Goal: Check status: Check status

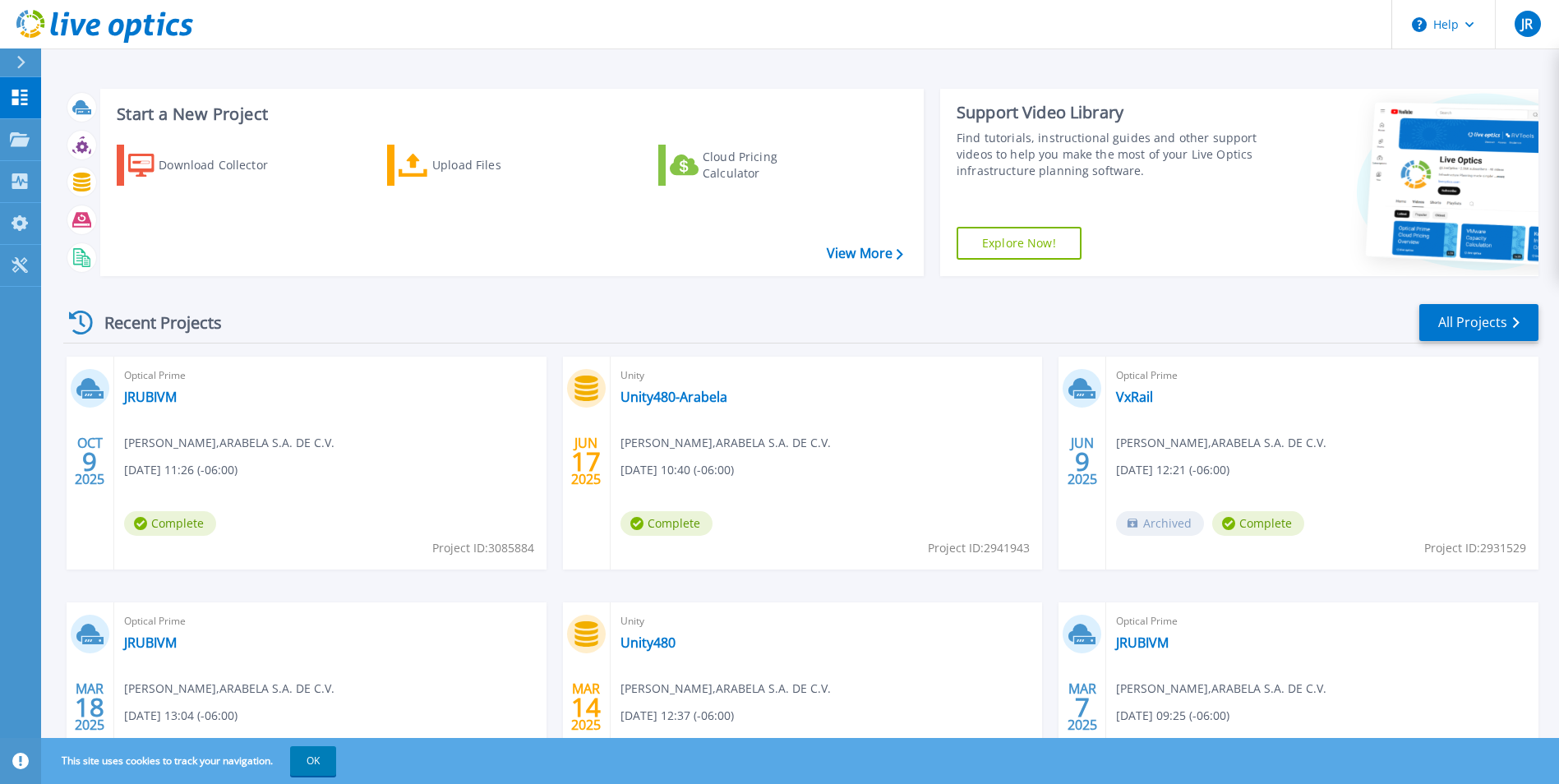
click at [85, 323] on icon at bounding box center [81, 322] width 23 height 23
click at [144, 326] on div "Recent Projects" at bounding box center [153, 323] width 181 height 40
click at [153, 399] on link "JRUBIVM" at bounding box center [150, 397] width 53 height 17
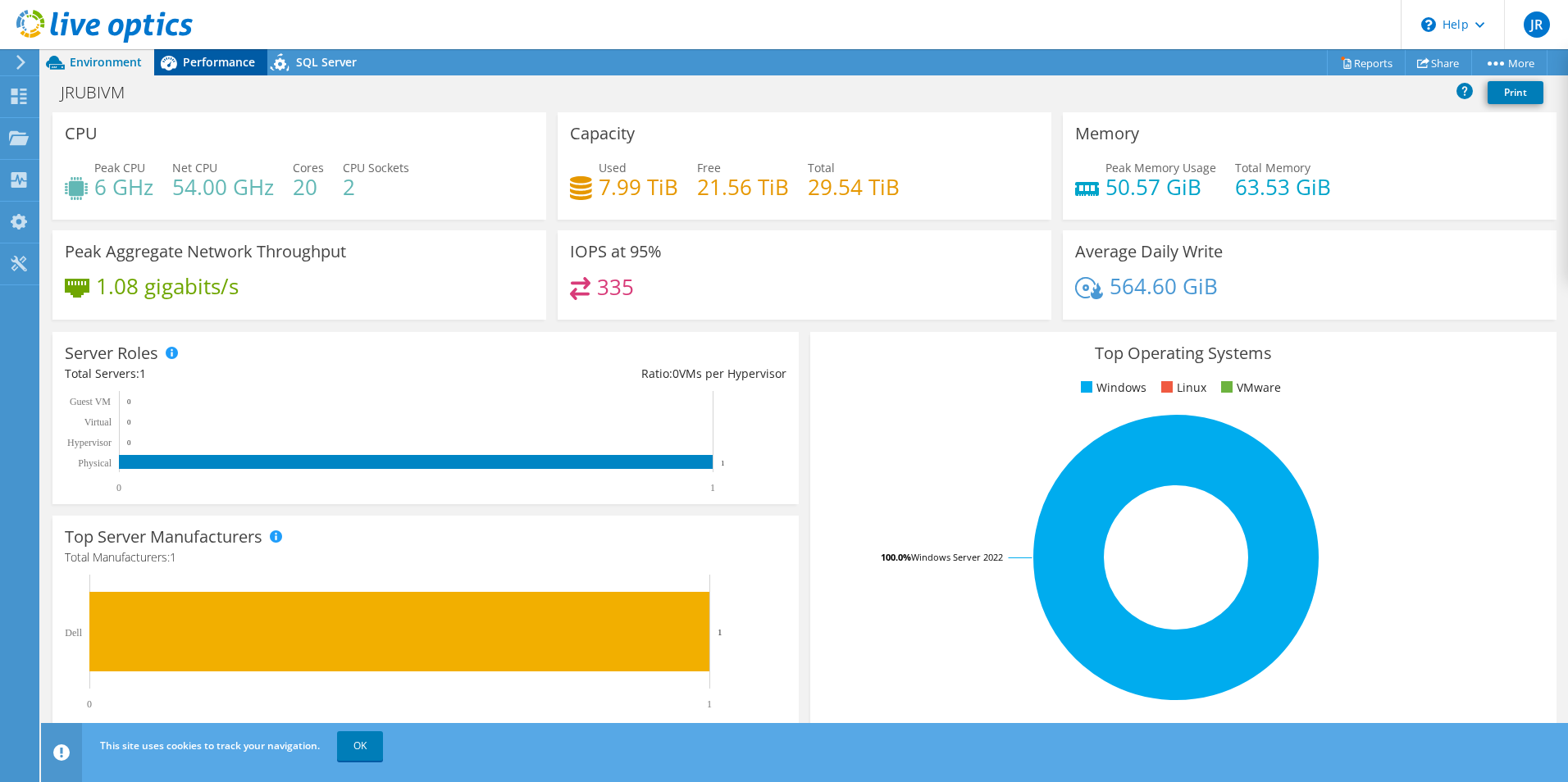
click at [211, 66] on span "Performance" at bounding box center [219, 62] width 72 height 16
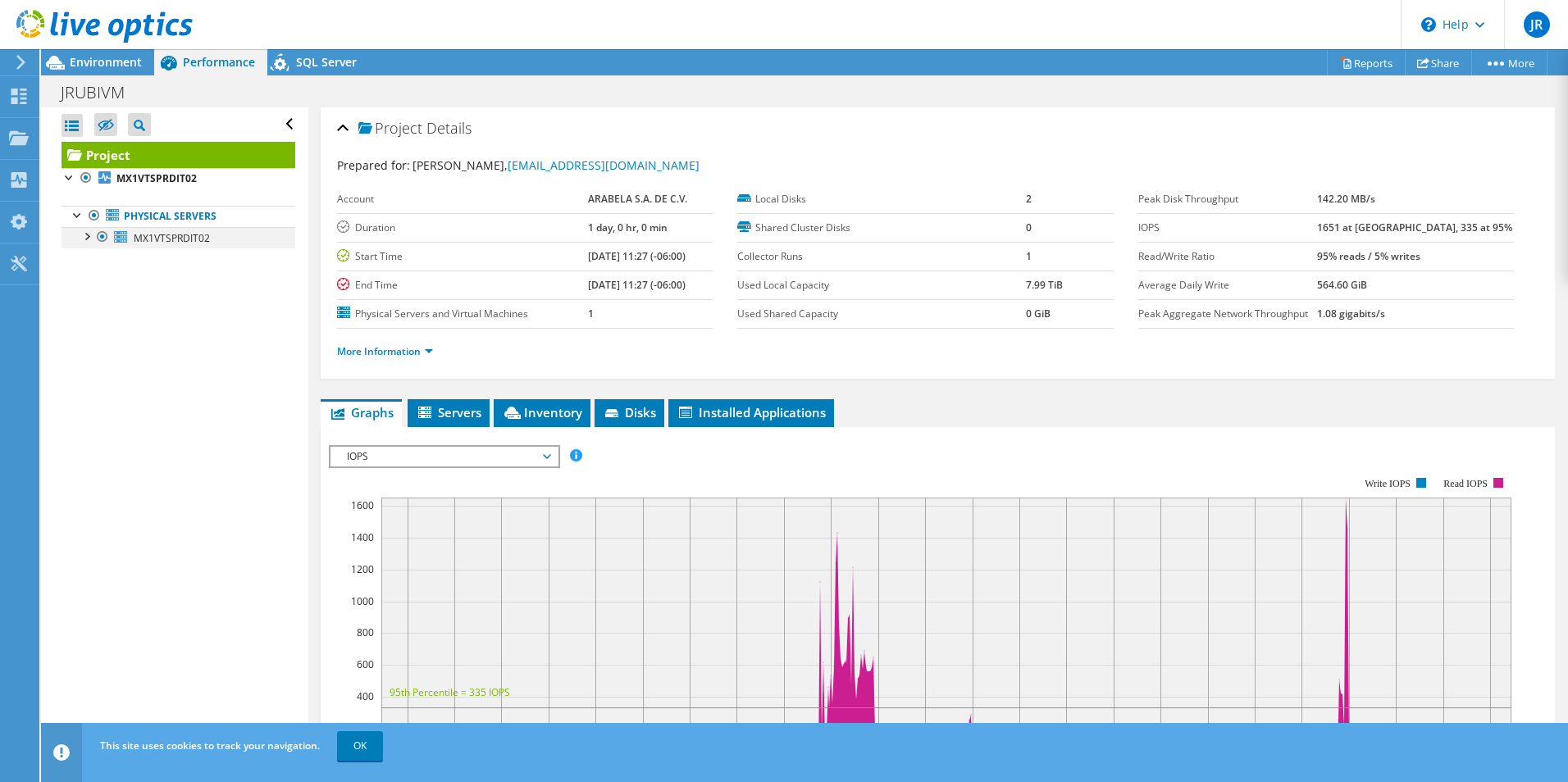
click at [89, 235] on div at bounding box center [86, 235] width 17 height 17
click at [178, 281] on link "1 D:" at bounding box center [178, 279] width 233 height 21
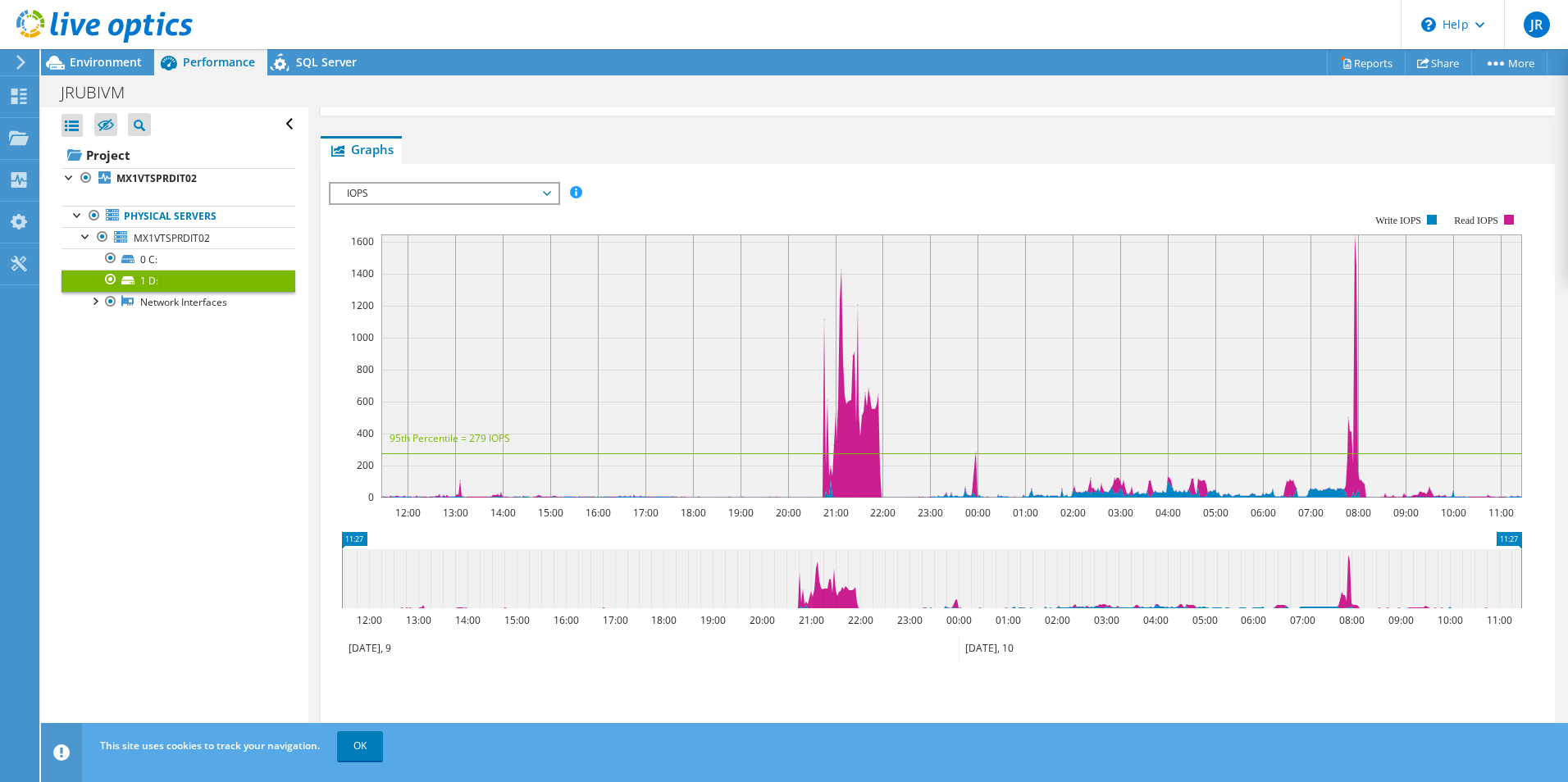
scroll to position [164, 0]
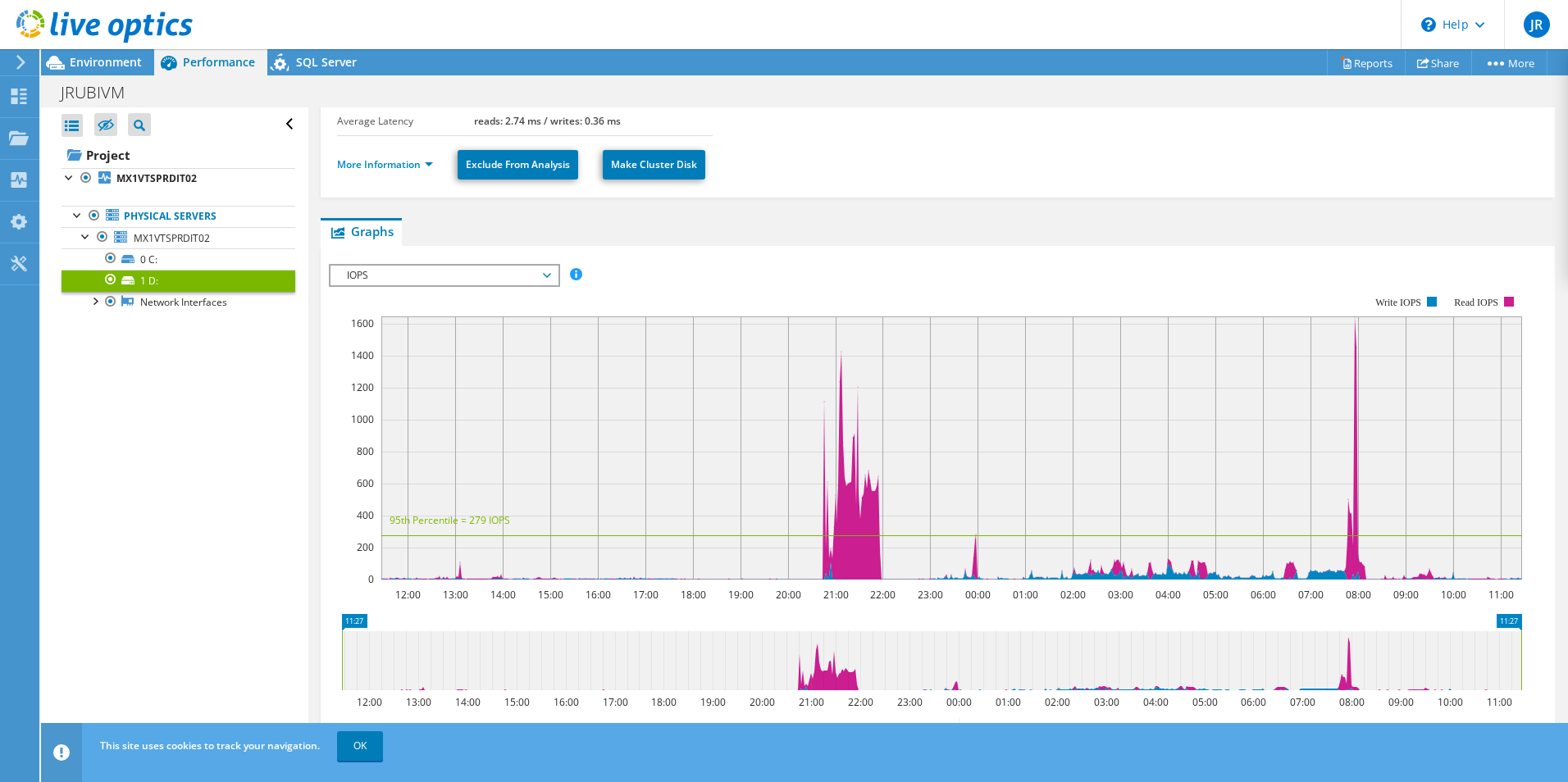
click at [279, 121] on div "Open All Close All Hide Excluded Nodes Project Tree Filter" at bounding box center [178, 124] width 233 height 34
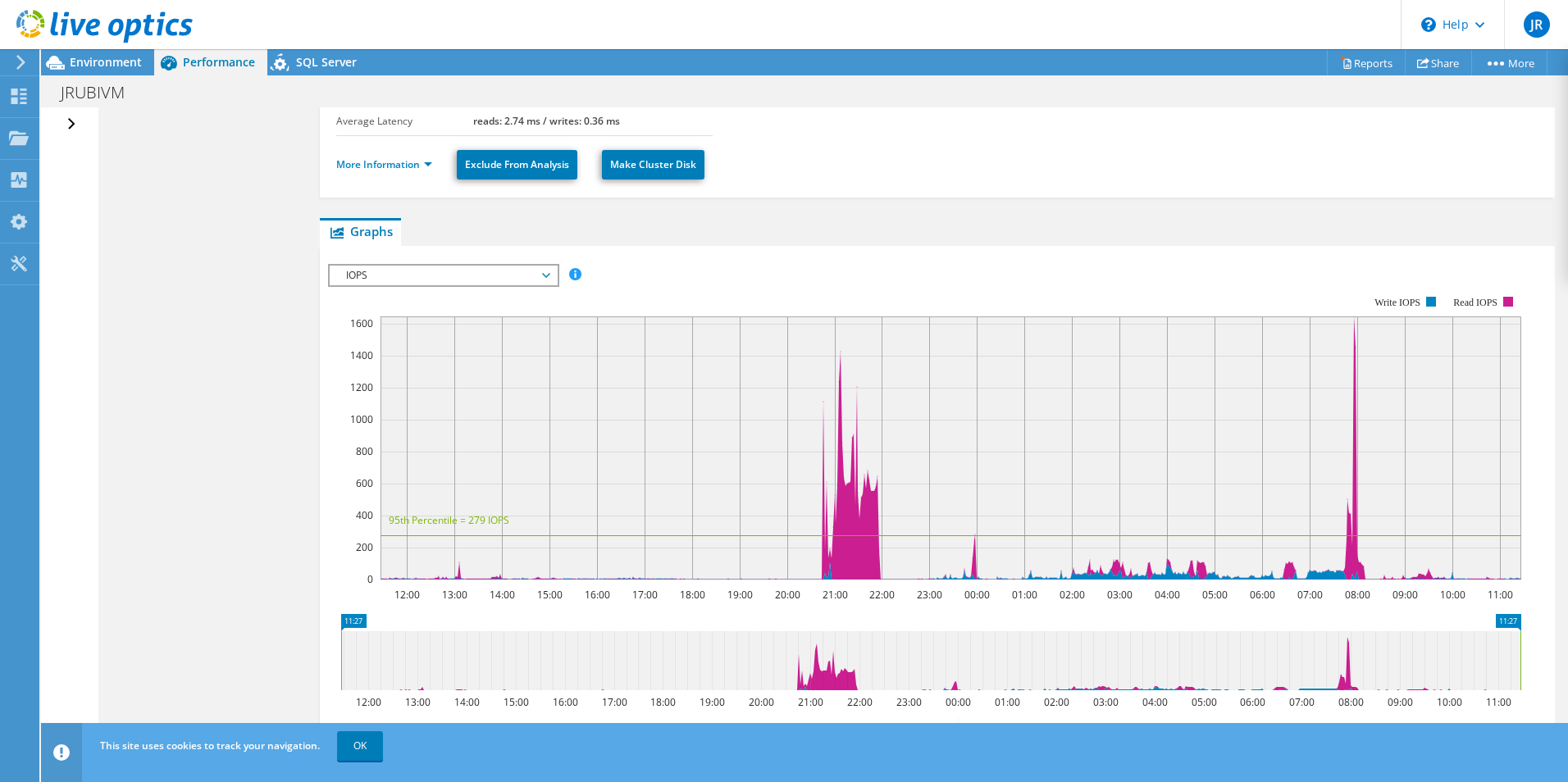
scroll to position [0, 0]
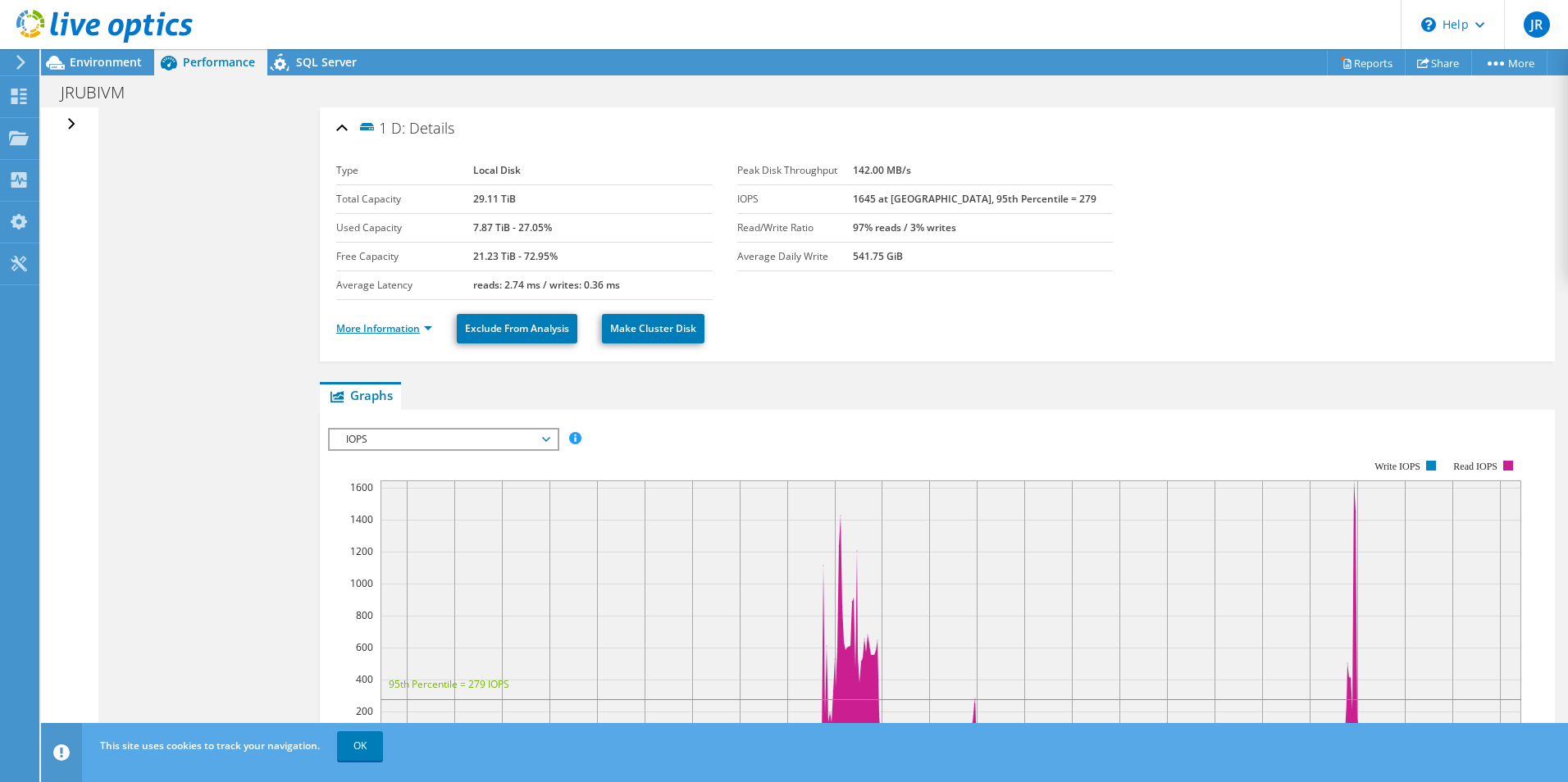
click at [397, 322] on link "More Information" at bounding box center [384, 328] width 96 height 14
